Goal: Find contact information: Obtain details needed to contact an individual or organization

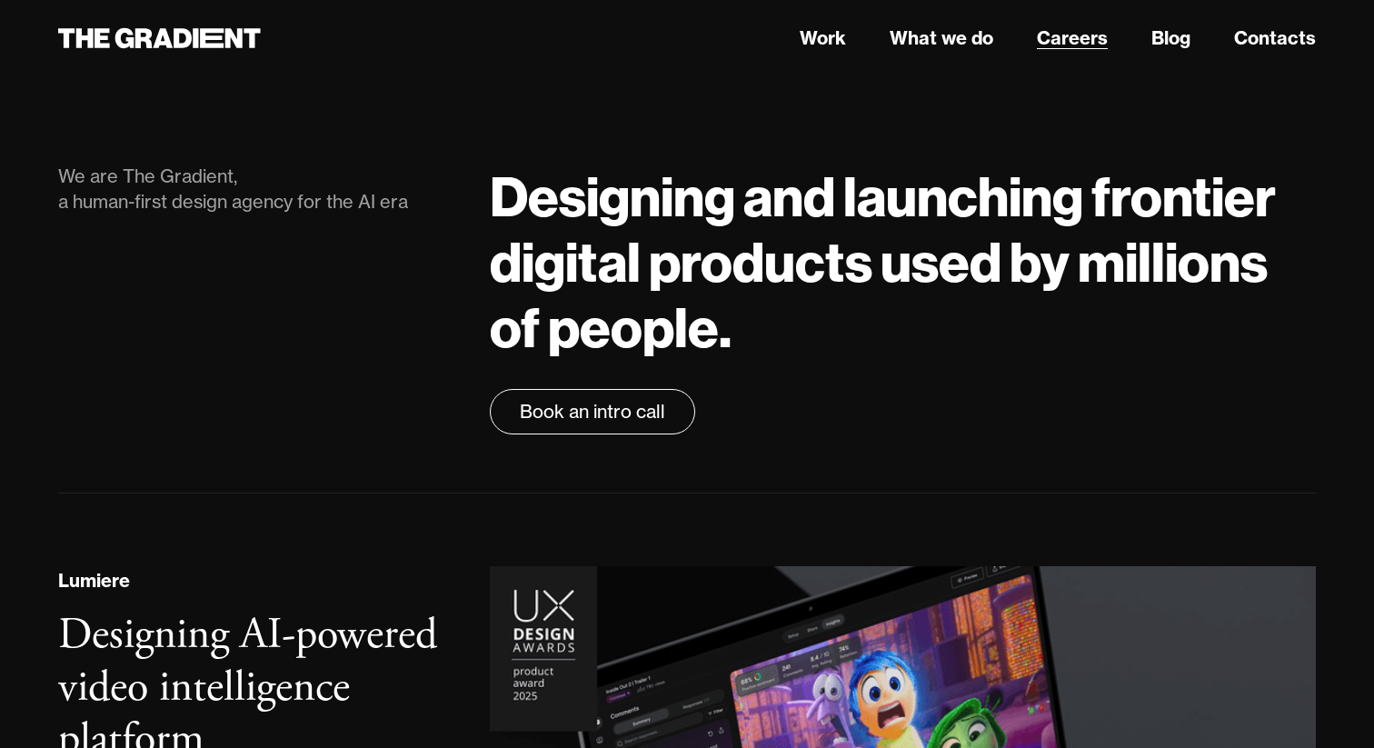
click at [1103, 36] on link "Careers" at bounding box center [1072, 38] width 71 height 27
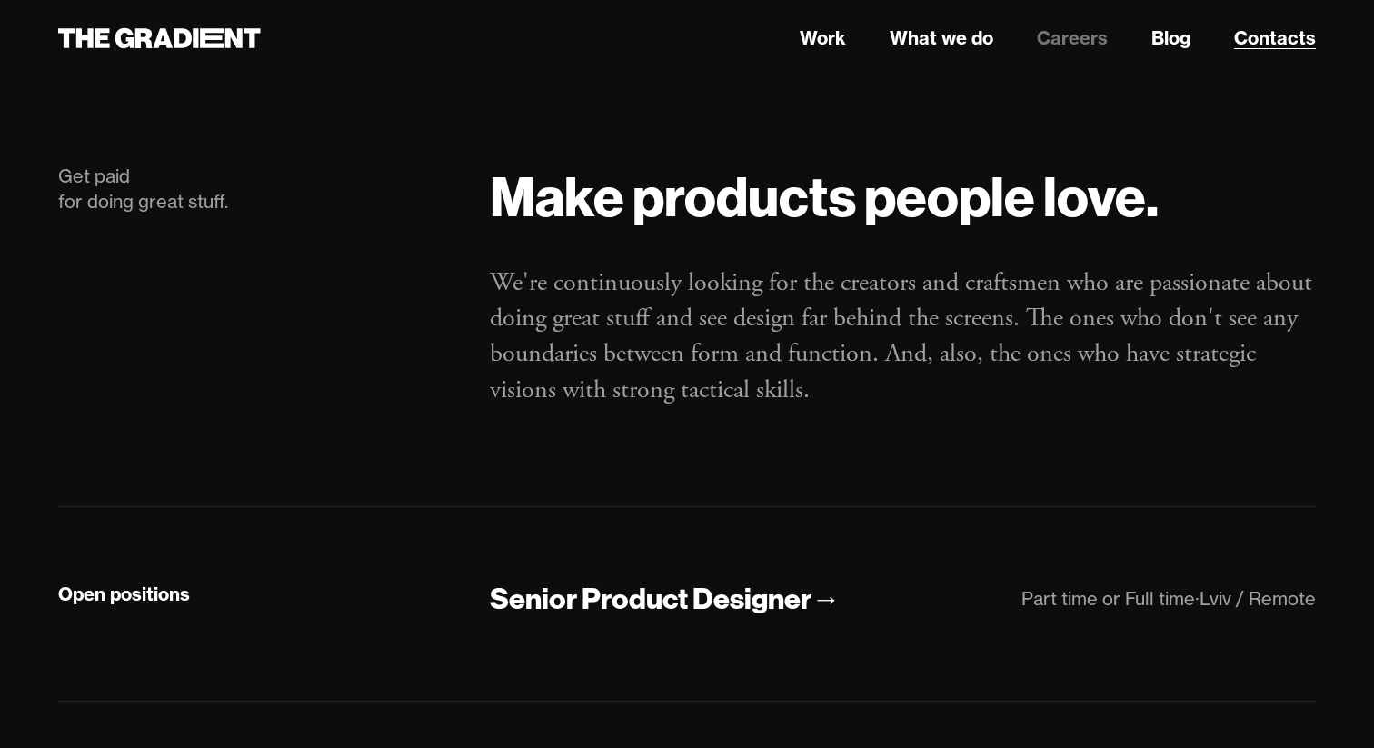
click at [1263, 36] on link "Contacts" at bounding box center [1275, 38] width 82 height 27
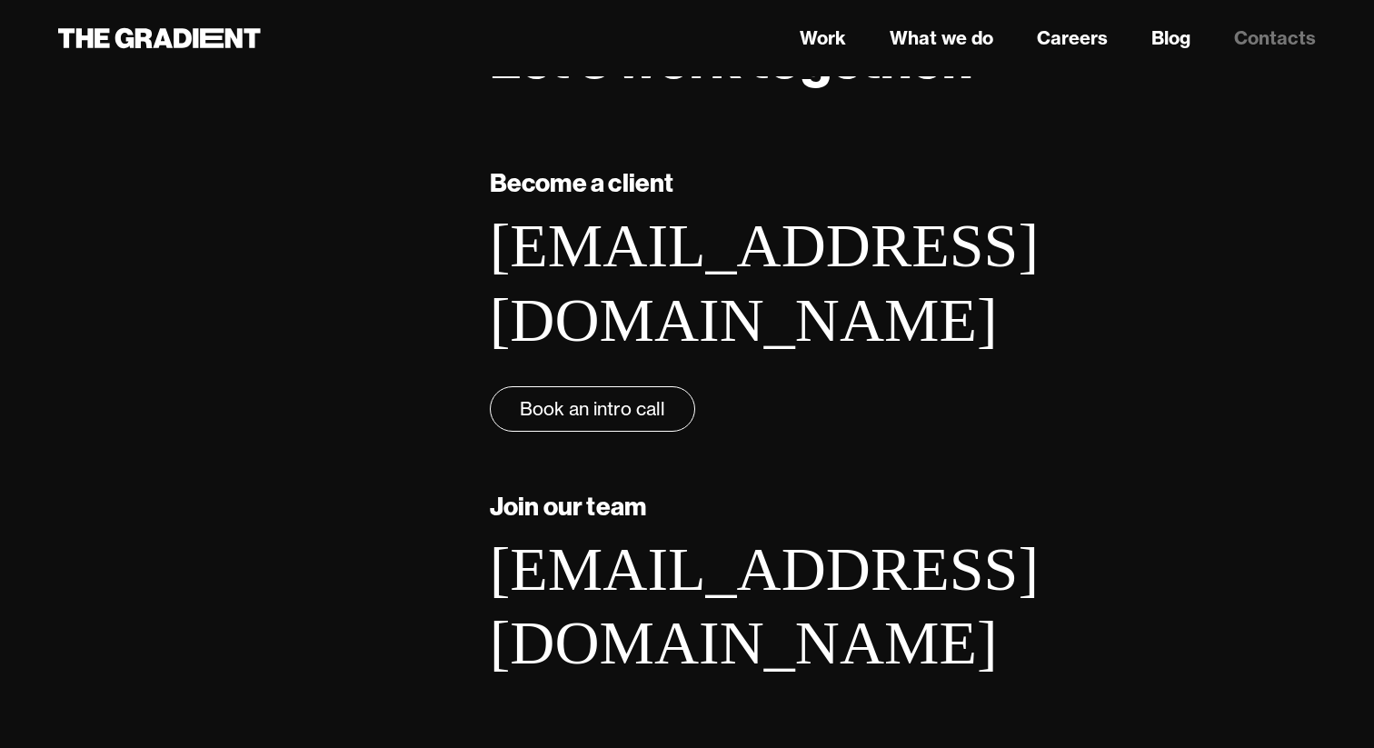
scroll to position [297, 0]
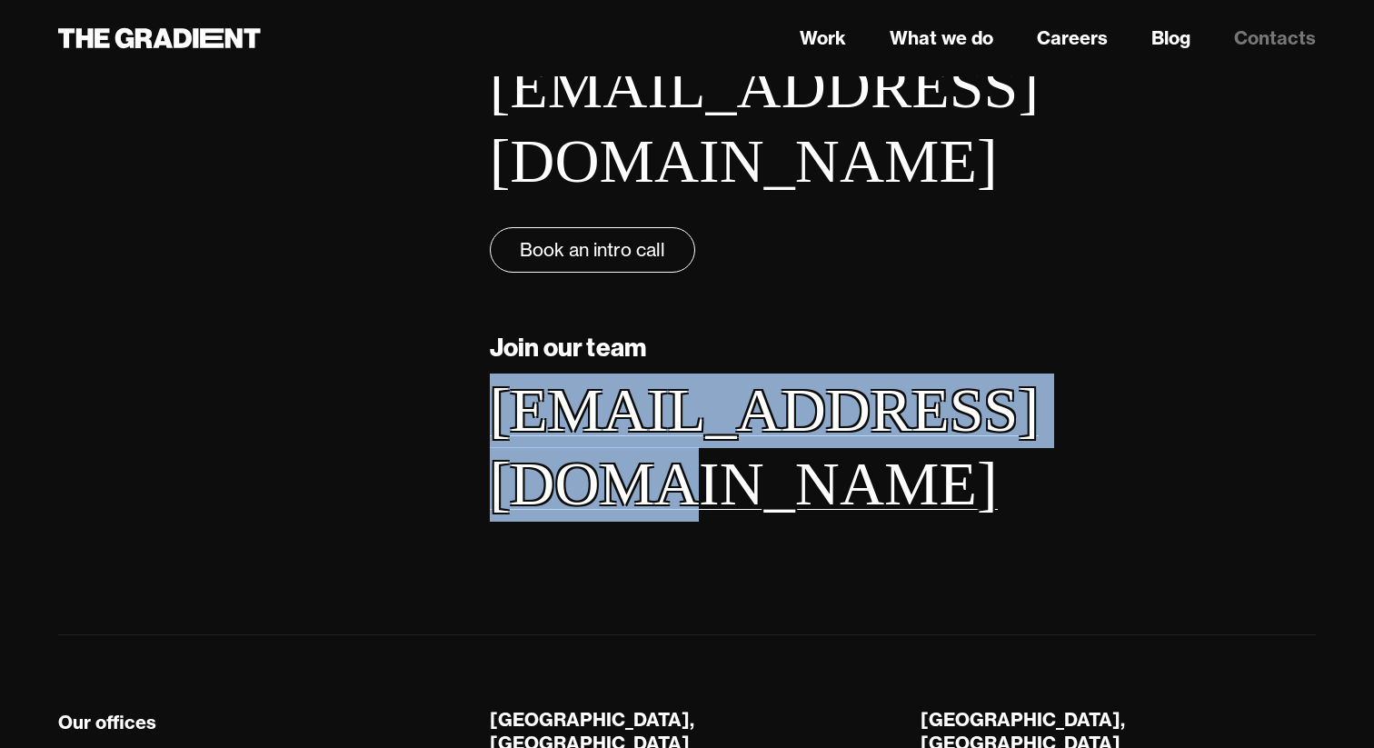
drag, startPoint x: 1097, startPoint y: 340, endPoint x: 489, endPoint y: 344, distance: 607.9
click at [490, 344] on div "Join our team work@thegradient.com" at bounding box center [903, 425] width 826 height 194
copy link "work@thegradient.com"
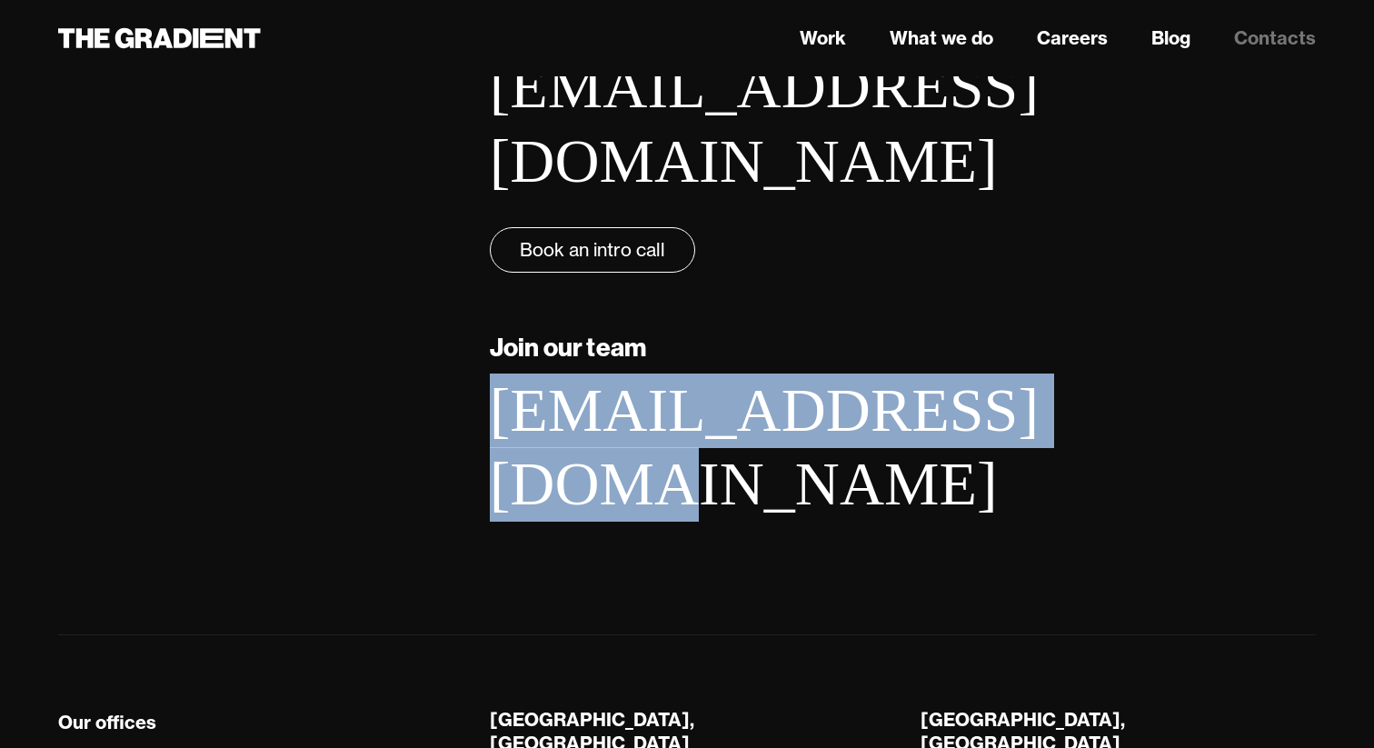
scroll to position [411, 0]
